Goal: Task Accomplishment & Management: Use online tool/utility

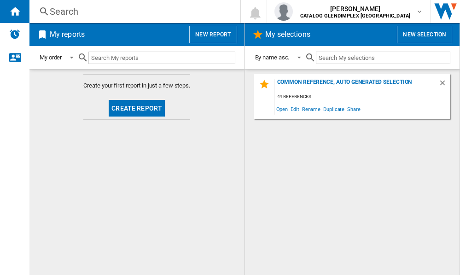
click at [121, 107] on button "Create report" at bounding box center [137, 108] width 56 height 17
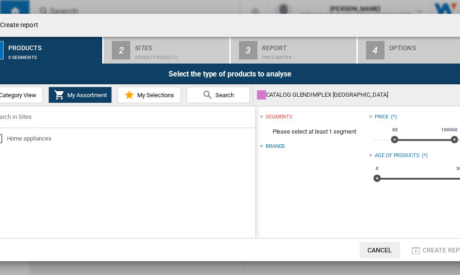
click at [24, 95] on span "Category View" at bounding box center [17, 95] width 40 height 7
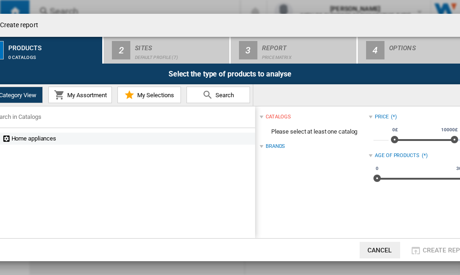
click at [42, 143] on div "Home appliances" at bounding box center [128, 138] width 252 height 9
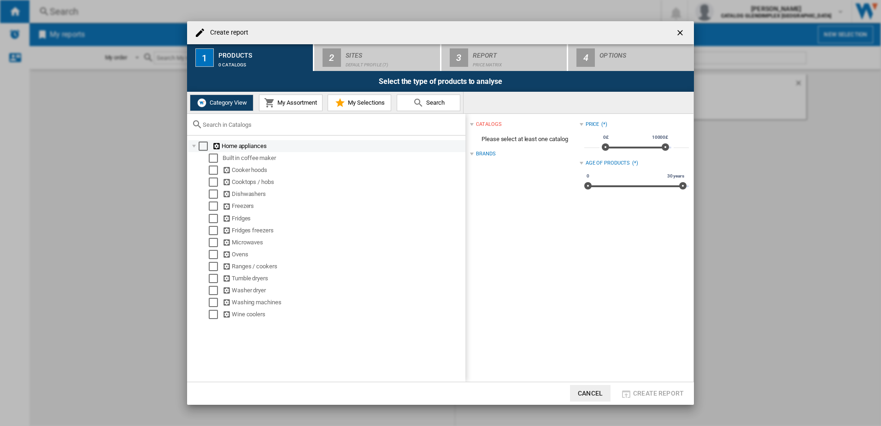
click at [196, 147] on div at bounding box center [193, 146] width 9 height 9
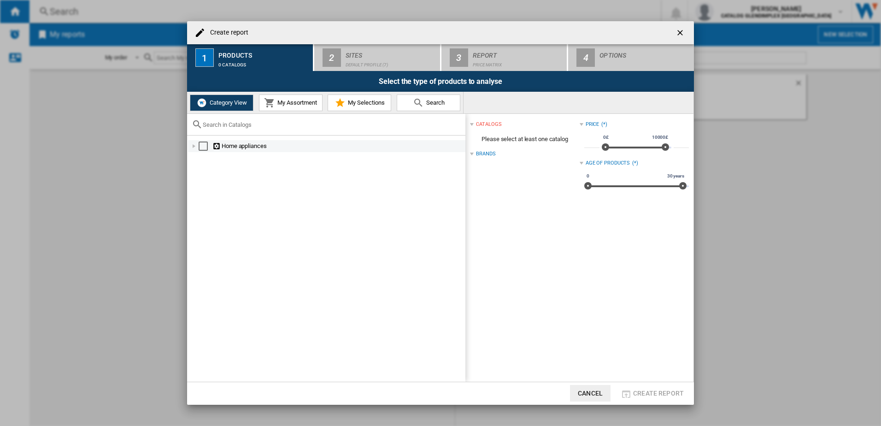
click at [196, 147] on div at bounding box center [193, 146] width 9 height 9
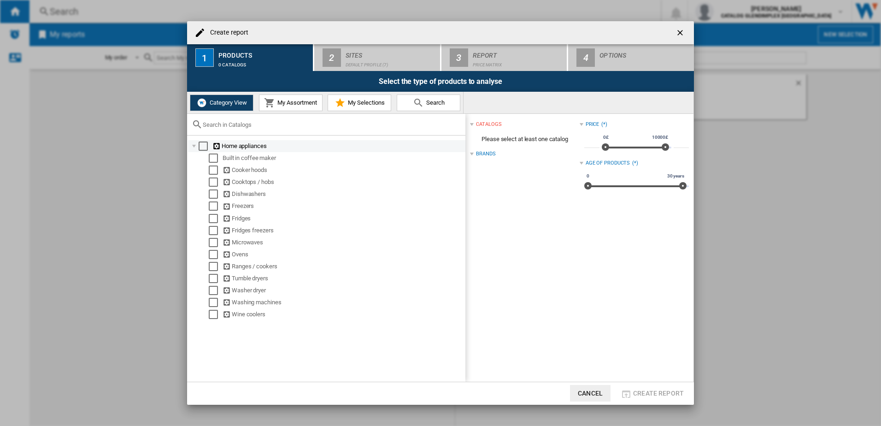
click at [205, 144] on div "Select" at bounding box center [203, 146] width 9 height 9
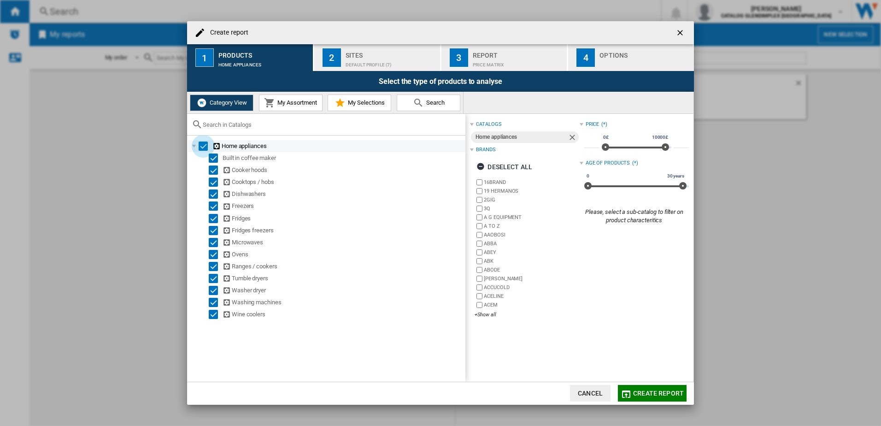
click at [206, 147] on div "Select" at bounding box center [203, 146] width 9 height 9
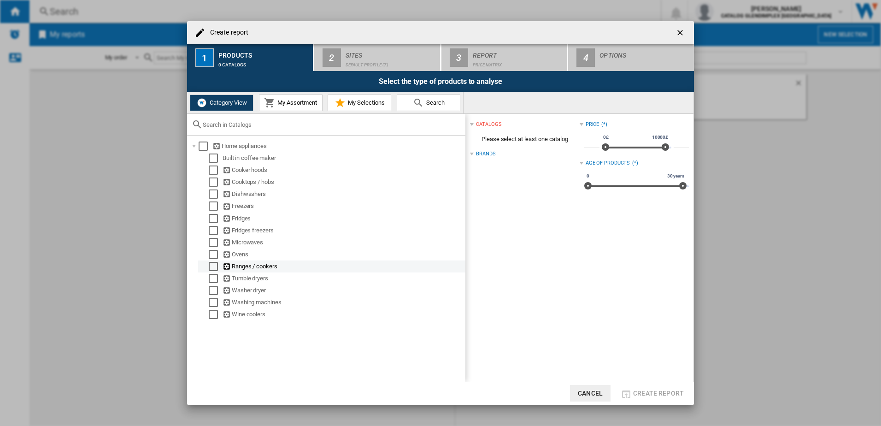
click at [212, 270] on div "Select" at bounding box center [213, 266] width 9 height 9
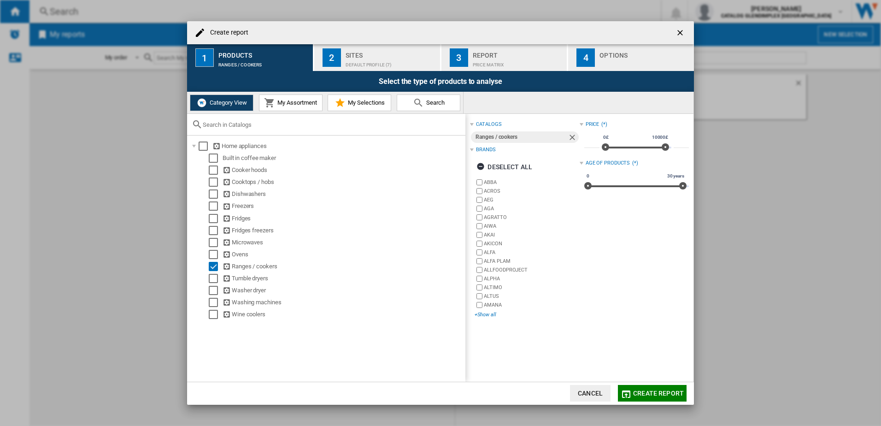
click at [460, 275] on div "+Show all" at bounding box center [527, 314] width 105 height 7
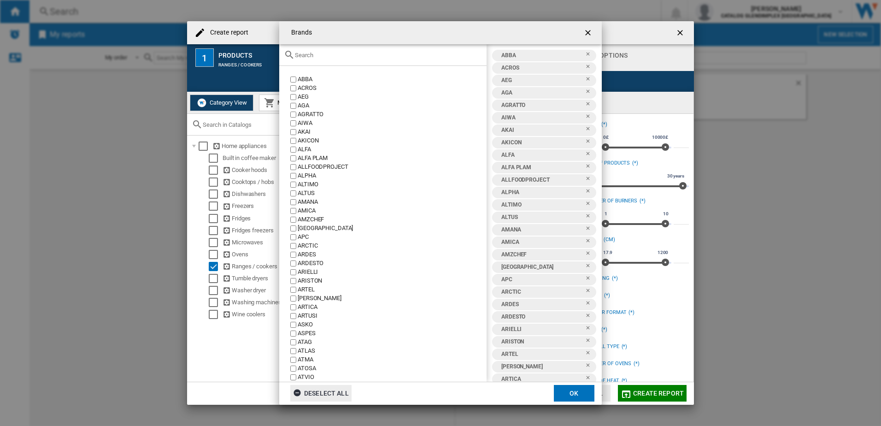
click at [312, 275] on div "Deselect all" at bounding box center [321, 393] width 56 height 17
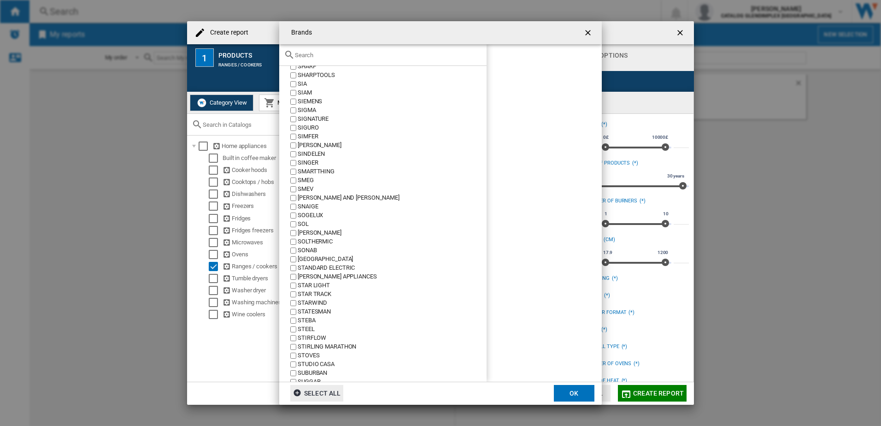
scroll to position [4425, 0]
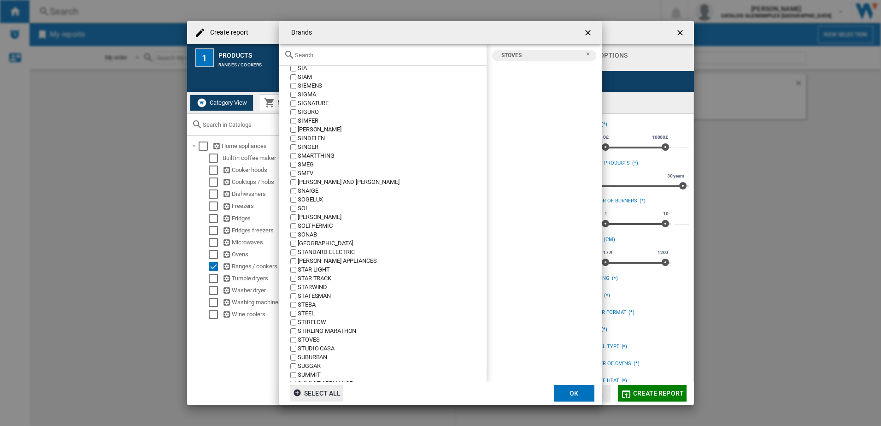
click at [460, 275] on button "OK" at bounding box center [574, 393] width 41 height 17
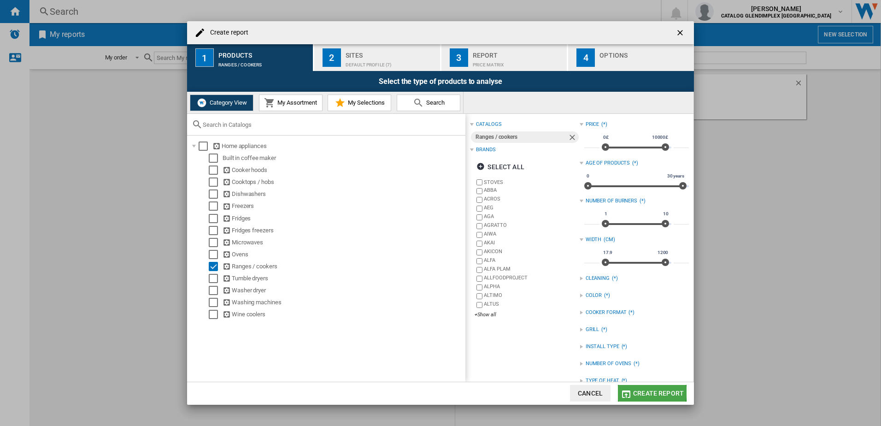
click at [460, 275] on span "Create report" at bounding box center [658, 392] width 51 height 7
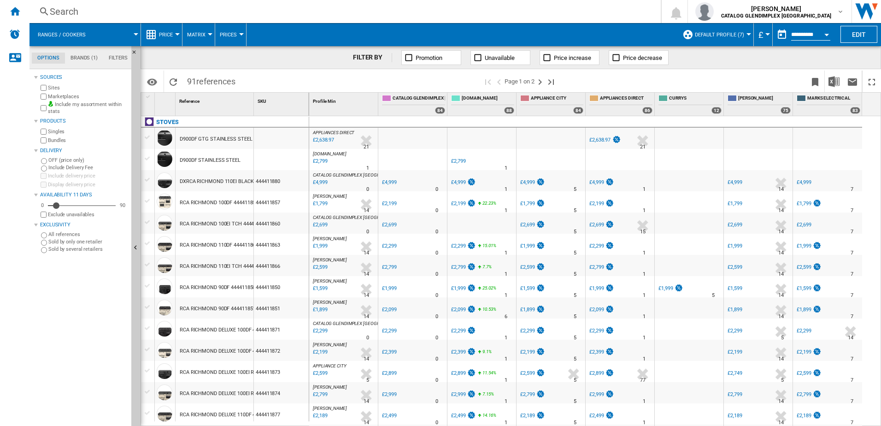
click at [51, 214] on label "Exclude unavailables" at bounding box center [88, 214] width 80 height 7
